Goal: Navigation & Orientation: Understand site structure

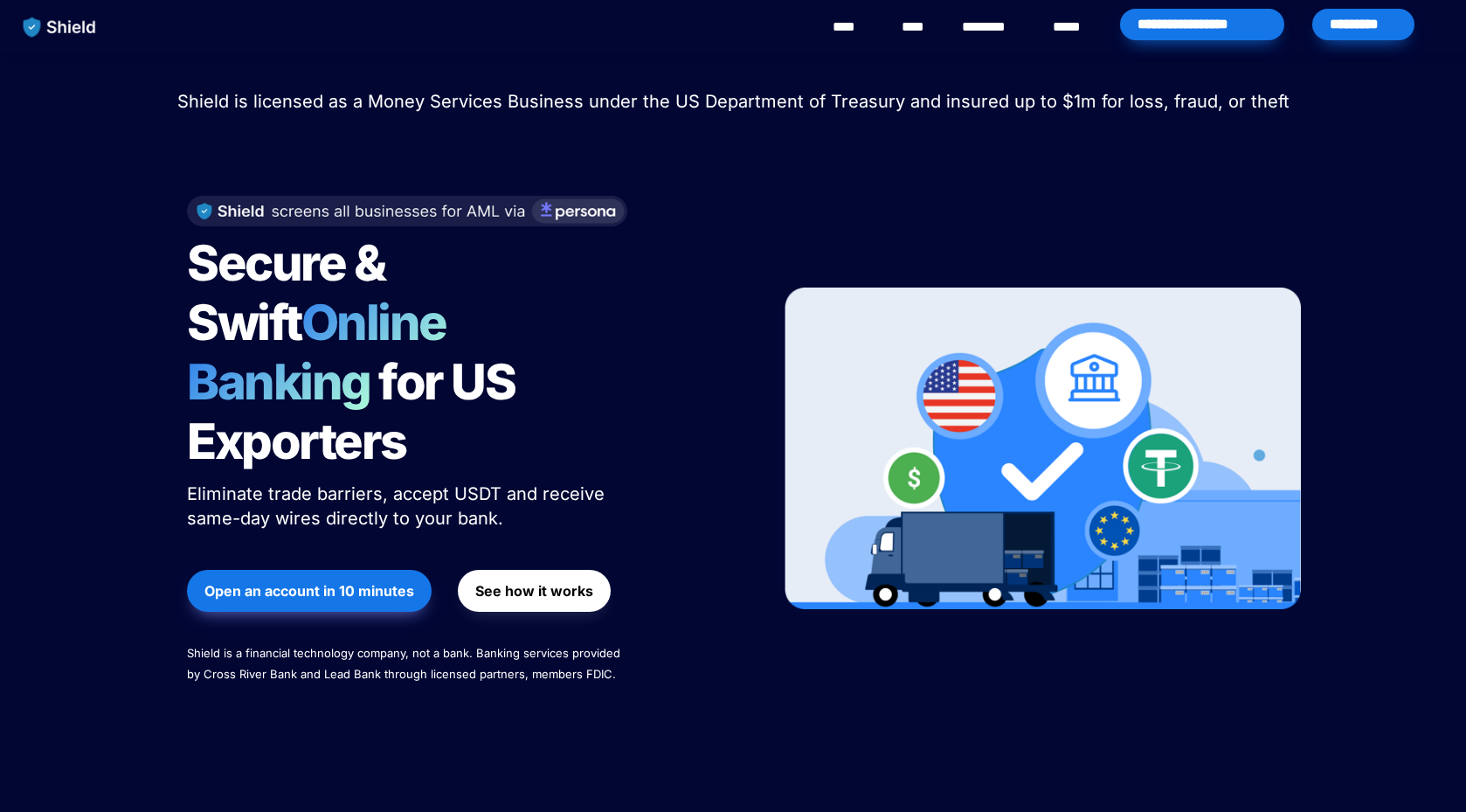
click at [1381, 33] on div "*********" at bounding box center [1363, 25] width 102 height 32
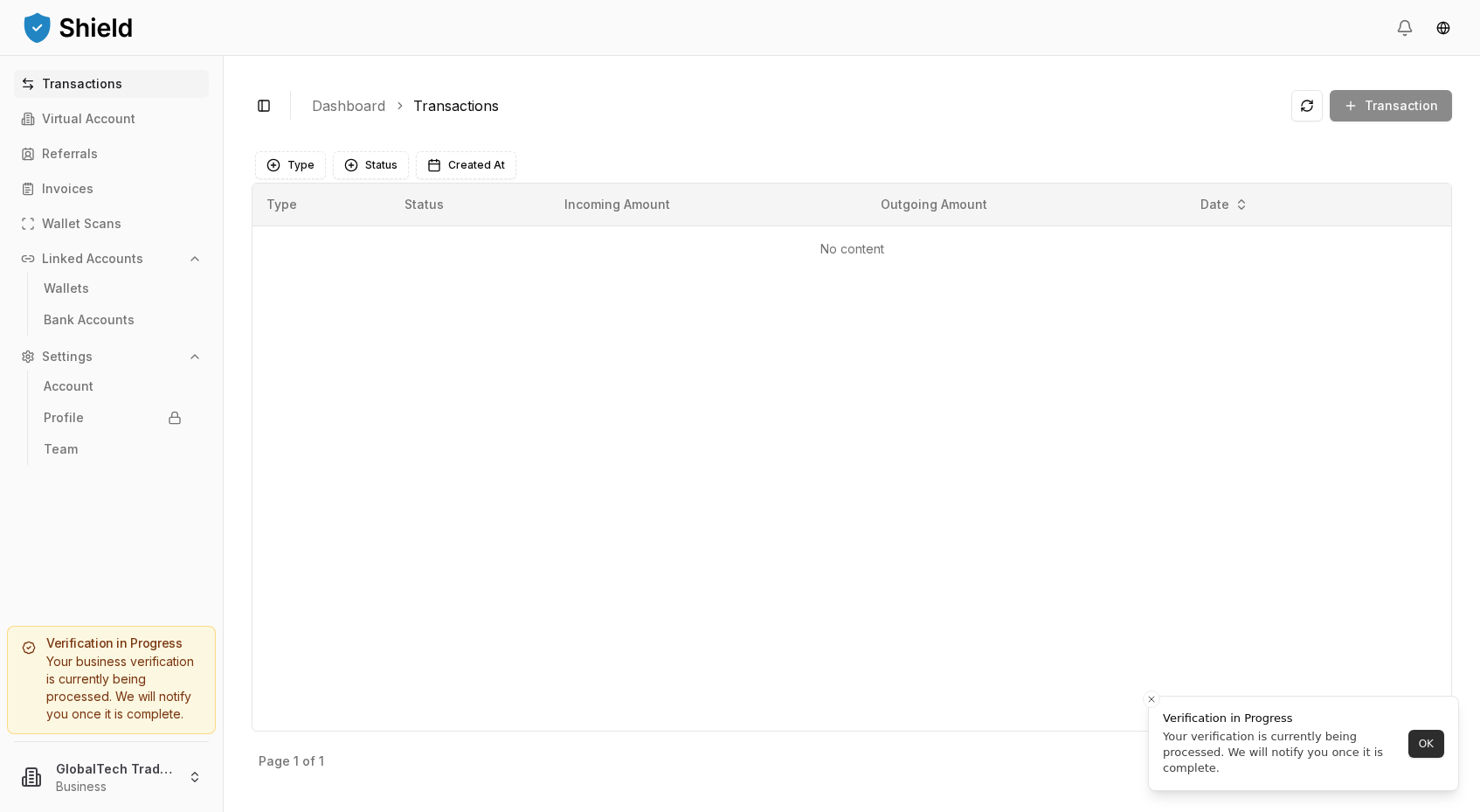
click at [1415, 739] on button "OK" at bounding box center [1426, 743] width 36 height 28
click at [87, 119] on p "Virtual Account" at bounding box center [88, 118] width 93 height 12
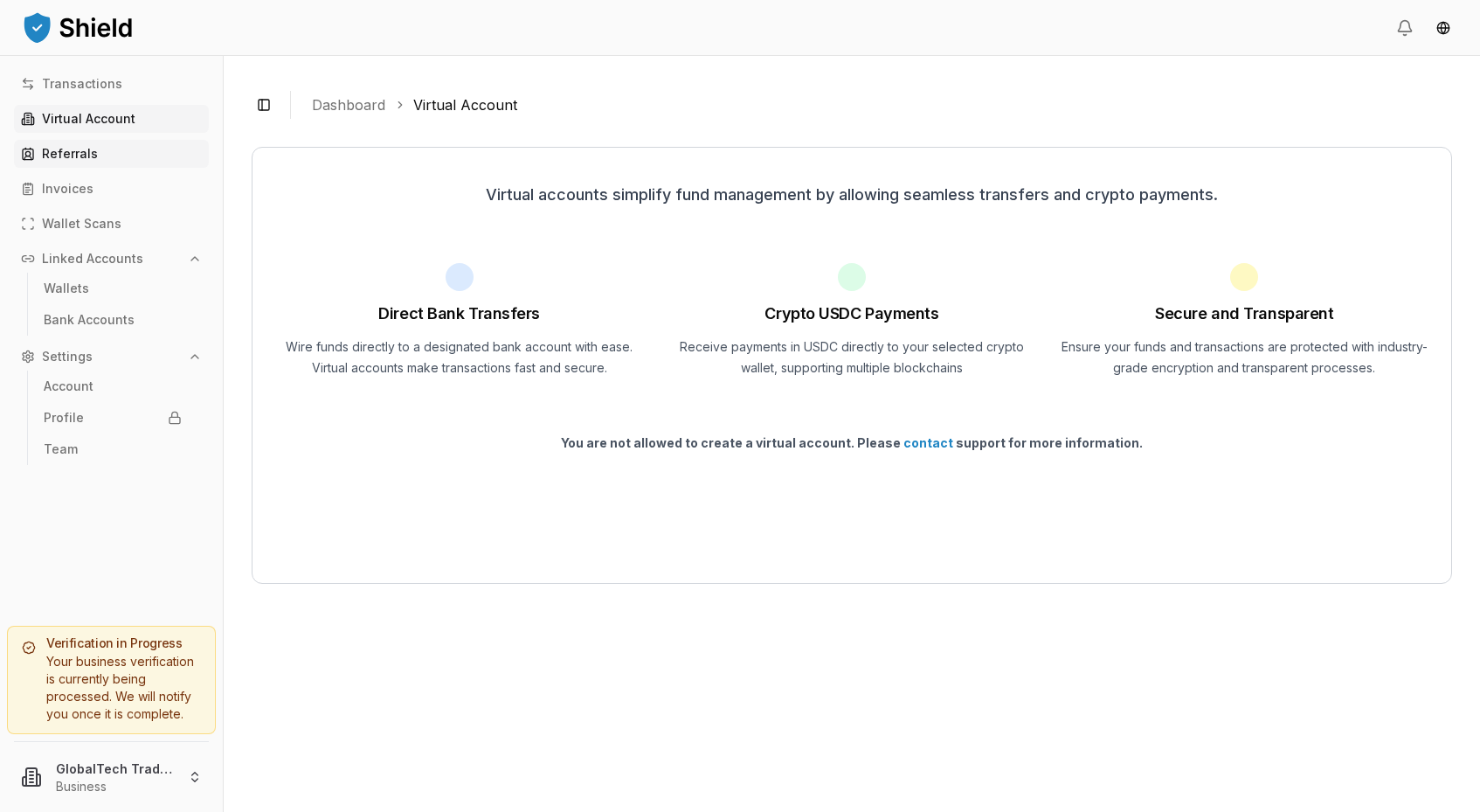
click at [76, 152] on p "Referrals" at bounding box center [70, 154] width 56 height 12
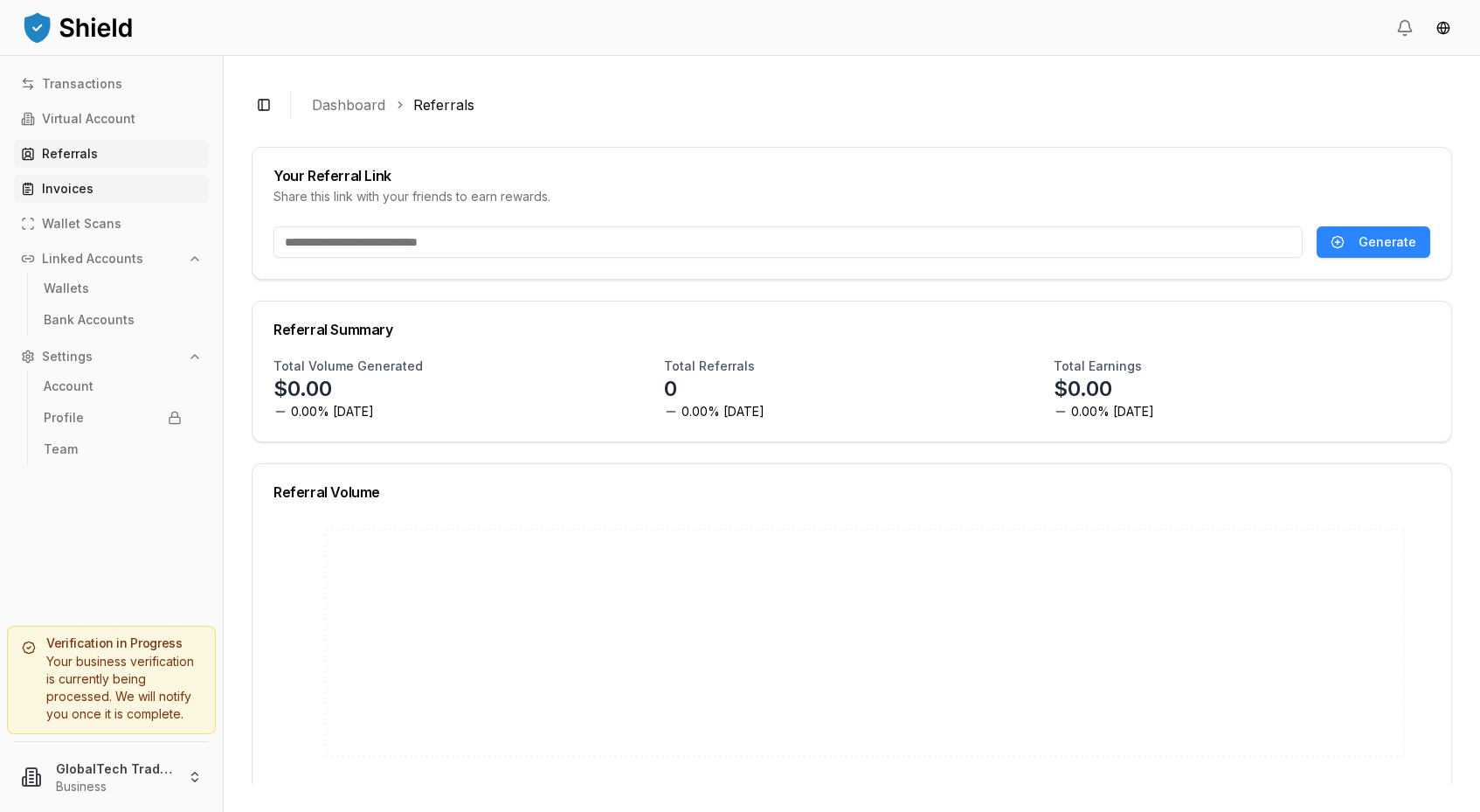
click at [67, 193] on p "Invoices" at bounding box center [68, 189] width 52 height 12
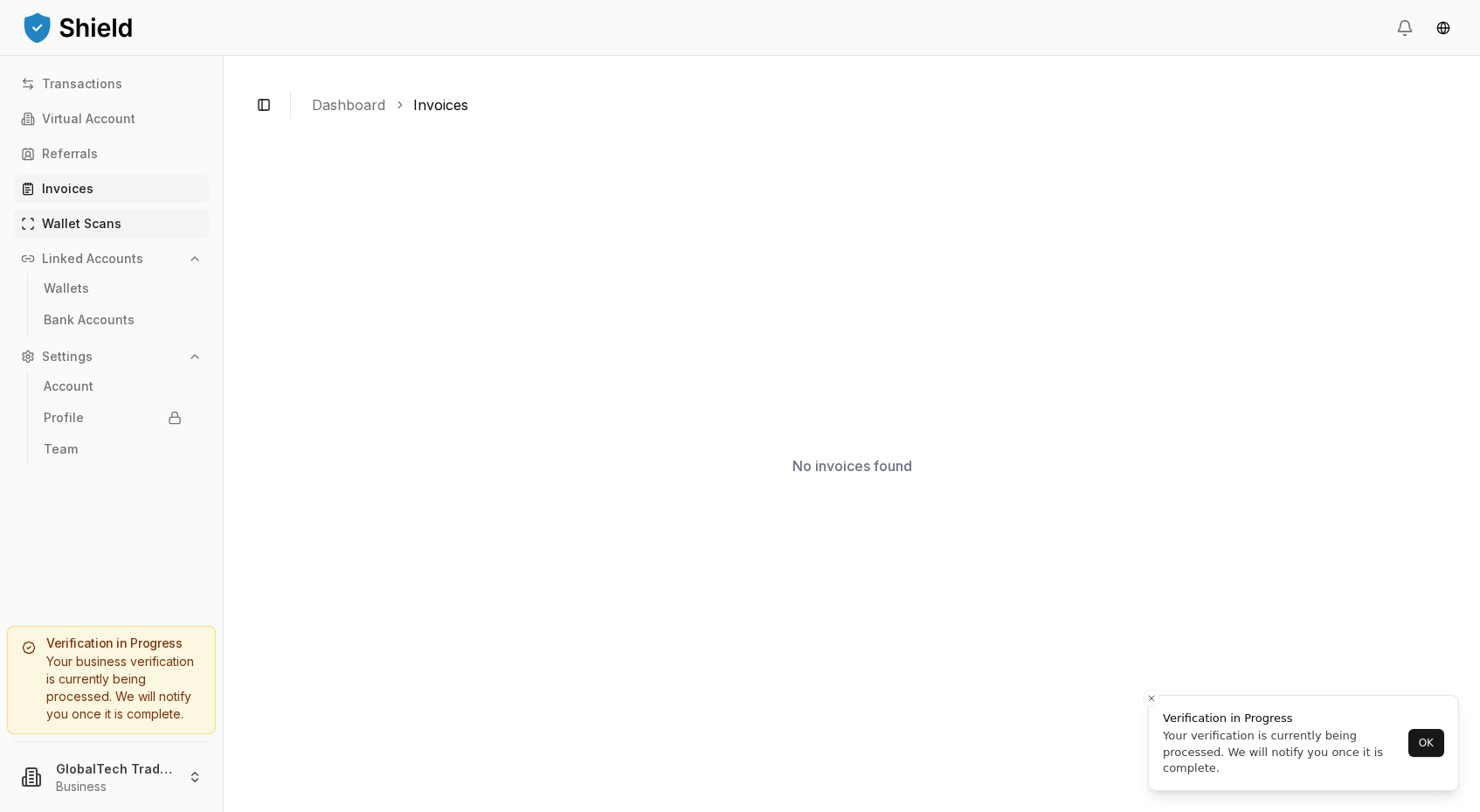
click at [69, 218] on p "Wallet Scans" at bounding box center [82, 224] width 80 height 12
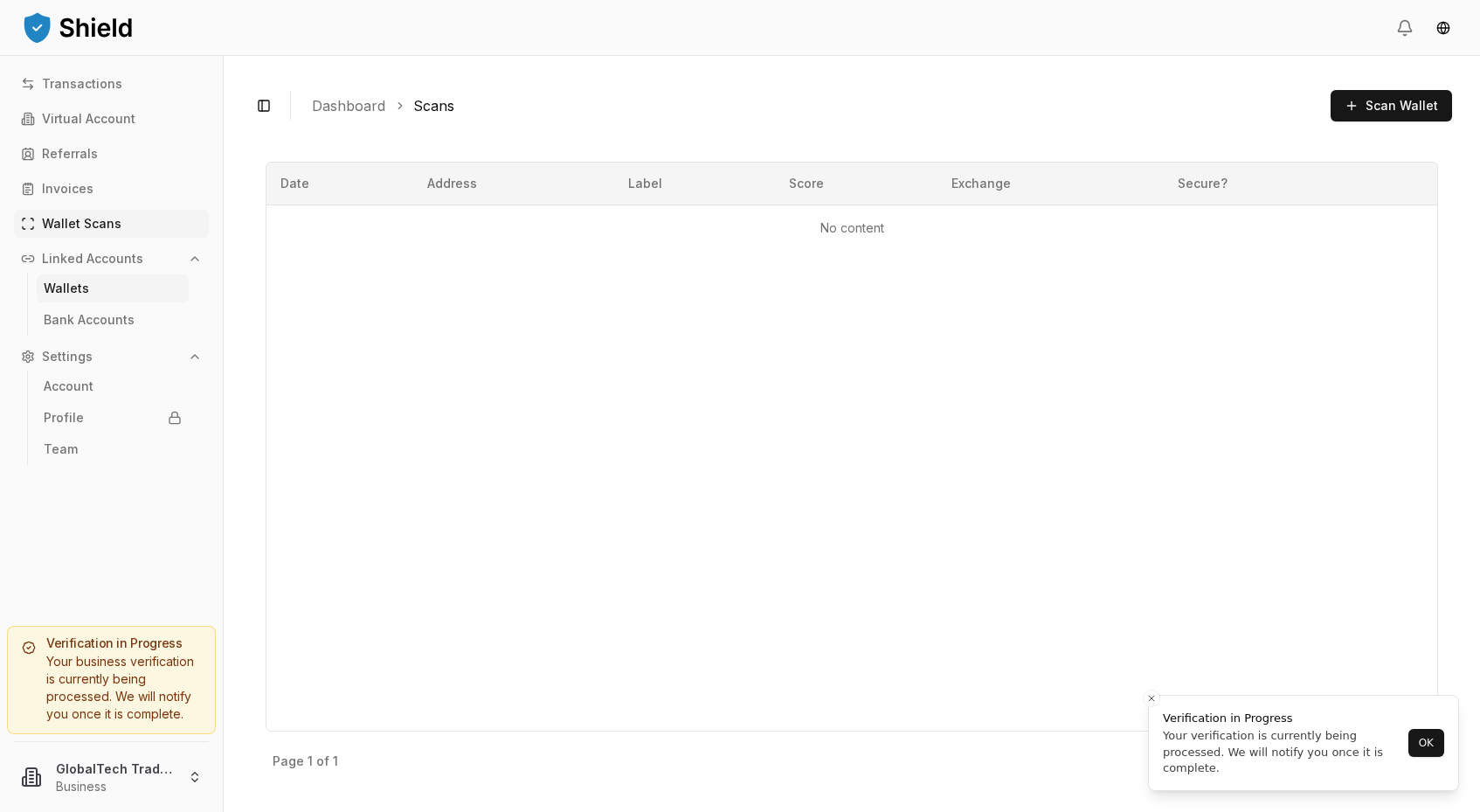
click at [66, 285] on p "Wallets" at bounding box center [67, 288] width 46 height 12
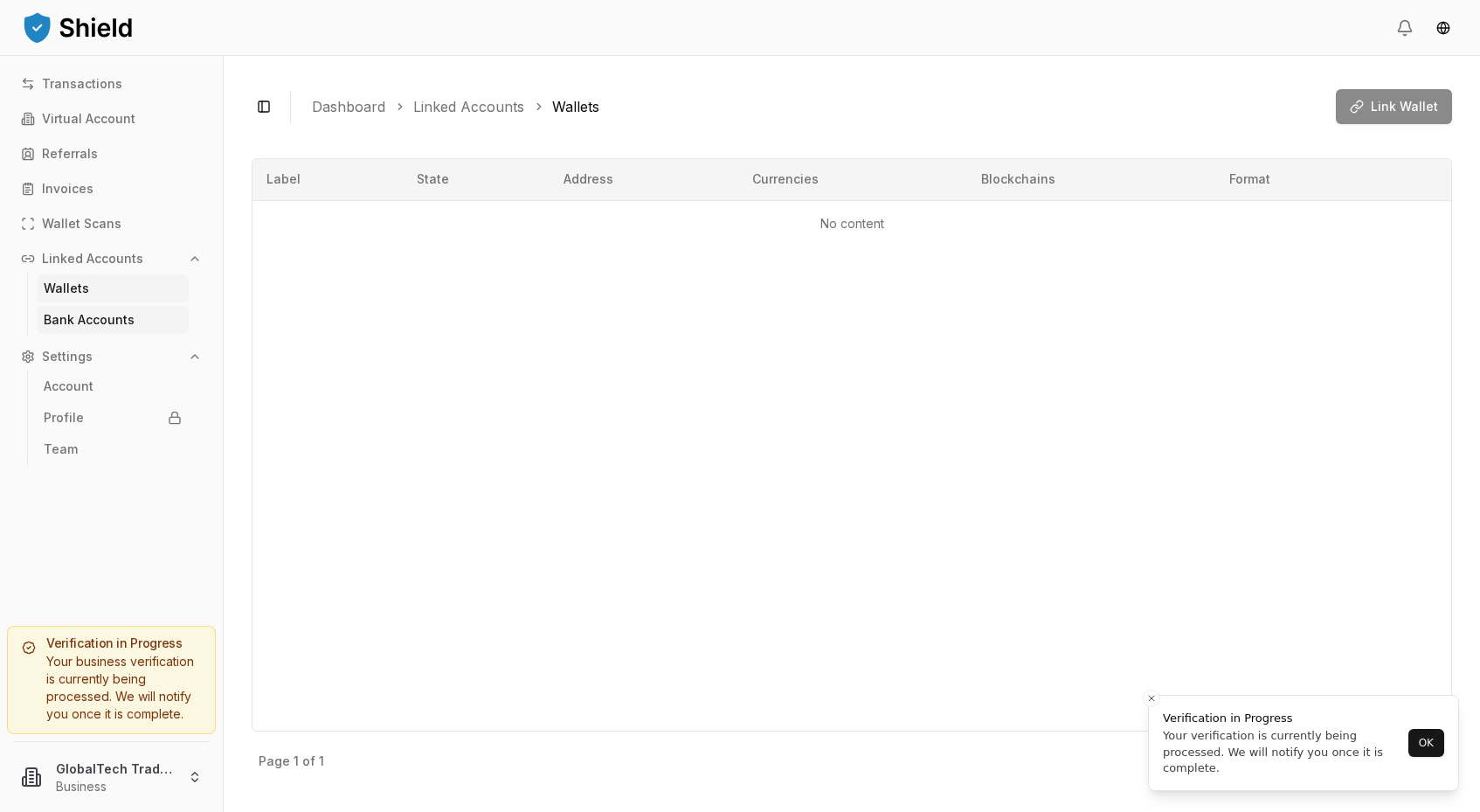
click at [71, 319] on p "Bank Accounts" at bounding box center [88, 320] width 90 height 12
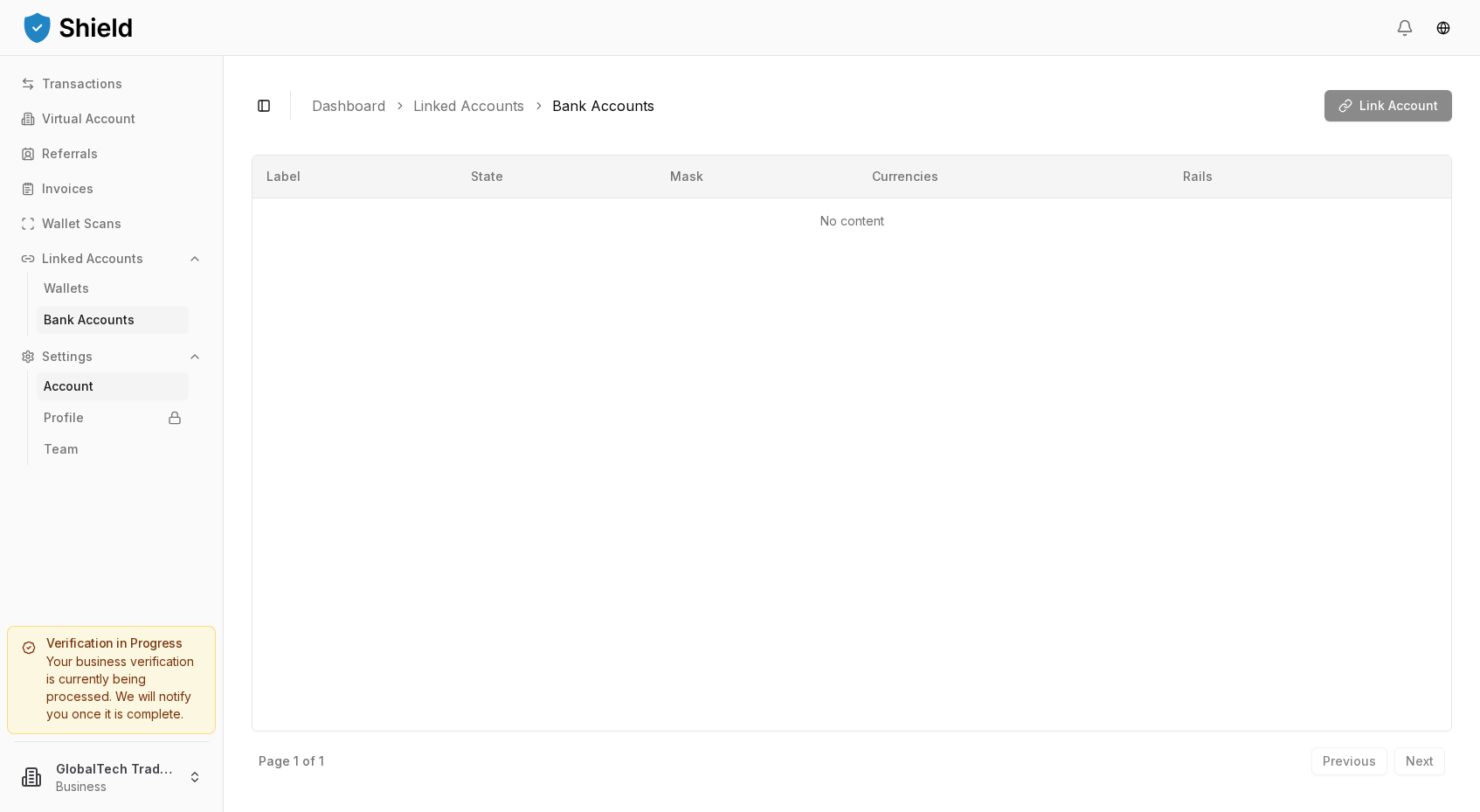
click at [69, 385] on p "Account" at bounding box center [69, 386] width 50 height 12
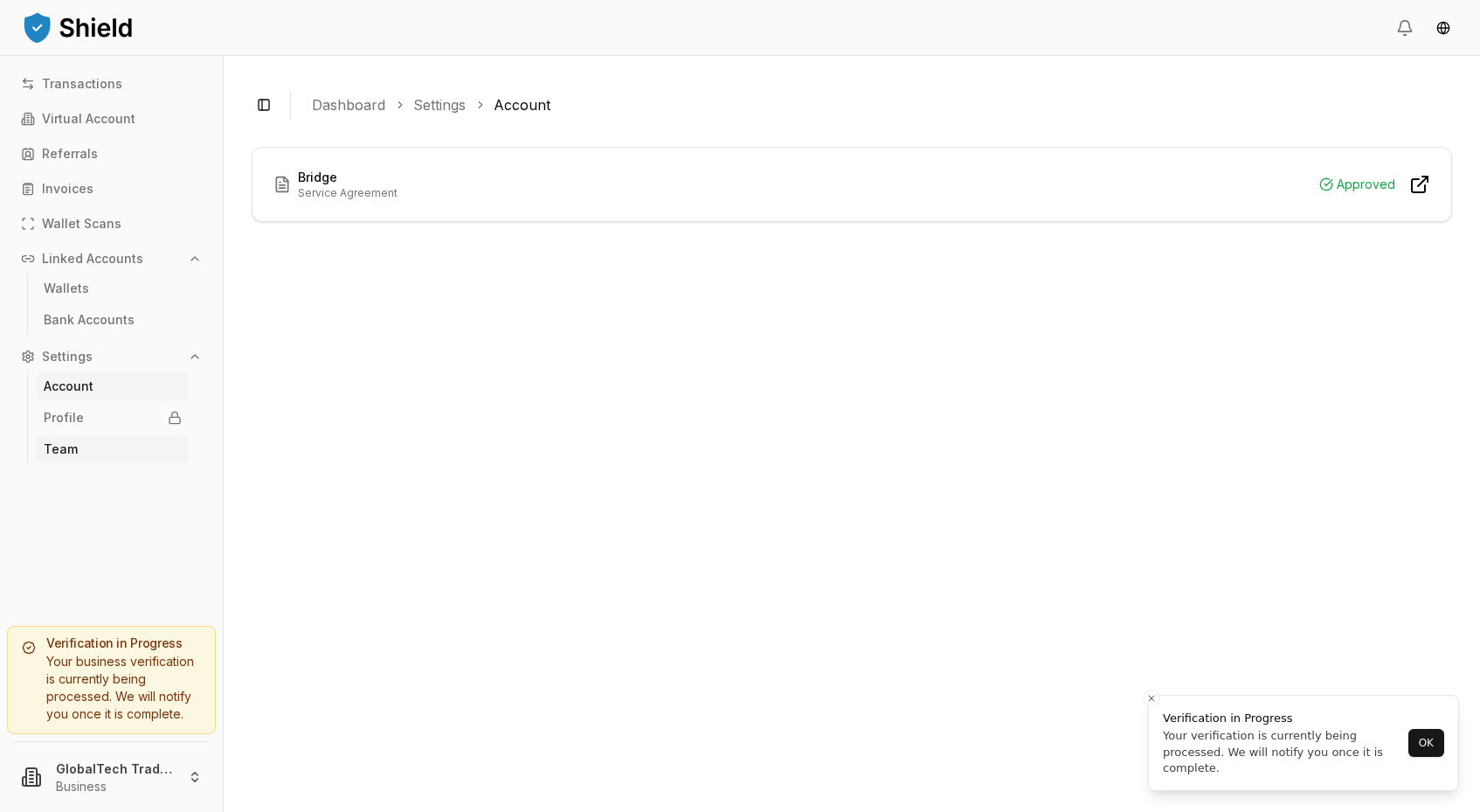
click at [58, 452] on p "Team" at bounding box center [61, 449] width 34 height 12
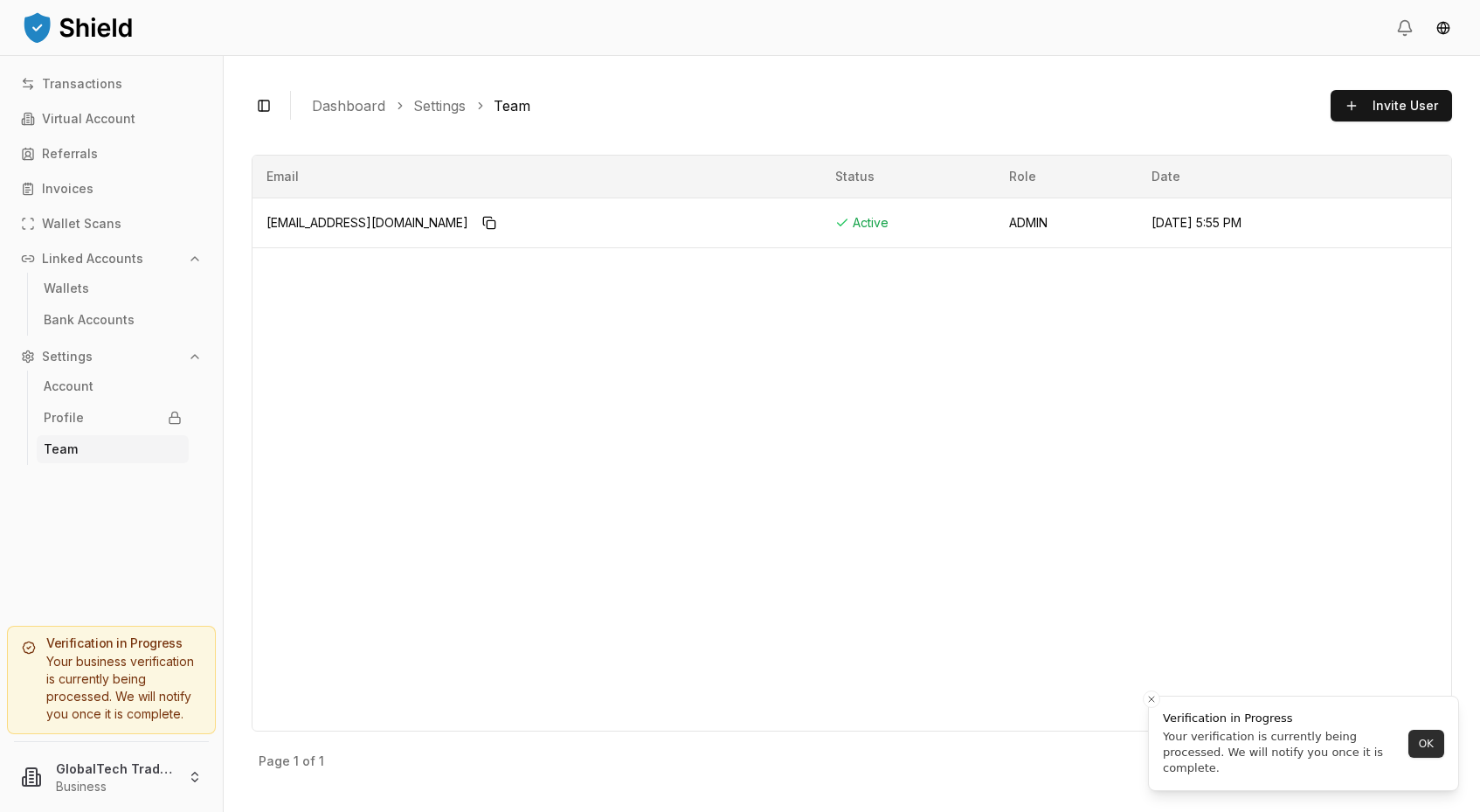
click at [1428, 743] on button "OK" at bounding box center [1426, 743] width 36 height 28
click at [349, 220] on span "[EMAIL_ADDRESS][DOMAIN_NAME]" at bounding box center [367, 223] width 202 height 18
click at [82, 88] on p "Transactions" at bounding box center [82, 83] width 81 height 12
